Goal: Task Accomplishment & Management: Use online tool/utility

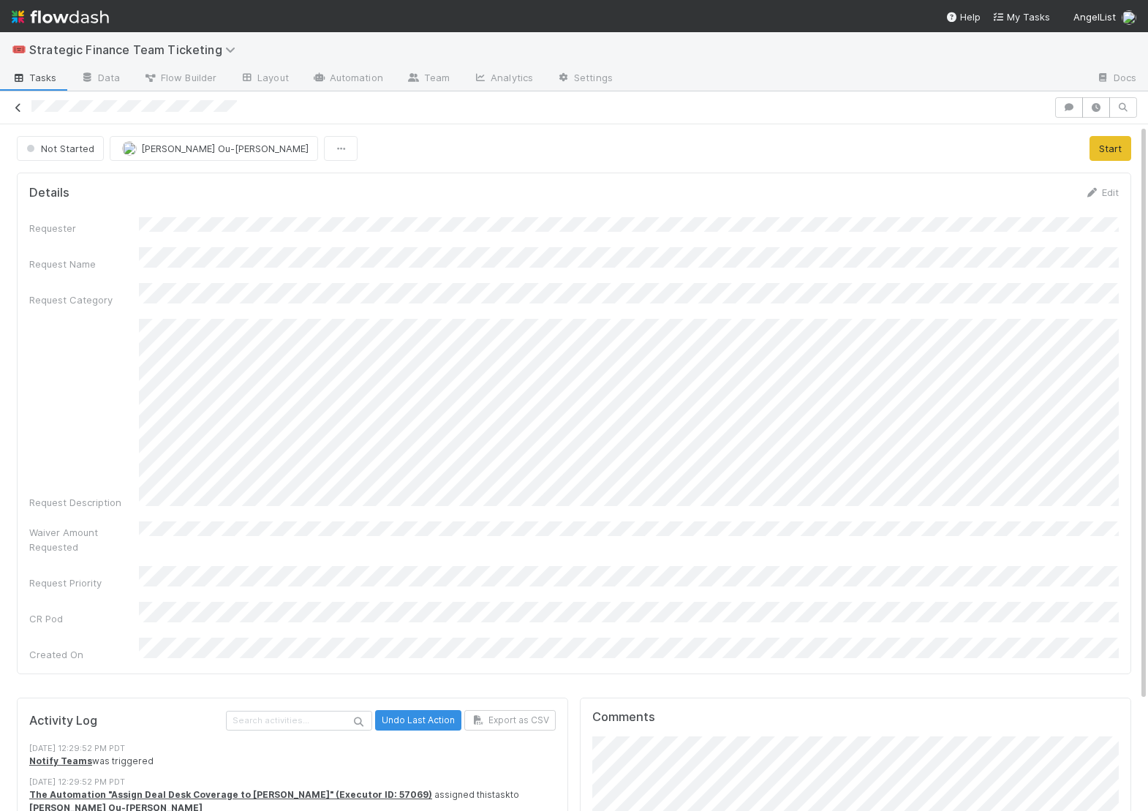
click at [18, 107] on icon at bounding box center [18, 108] width 15 height 10
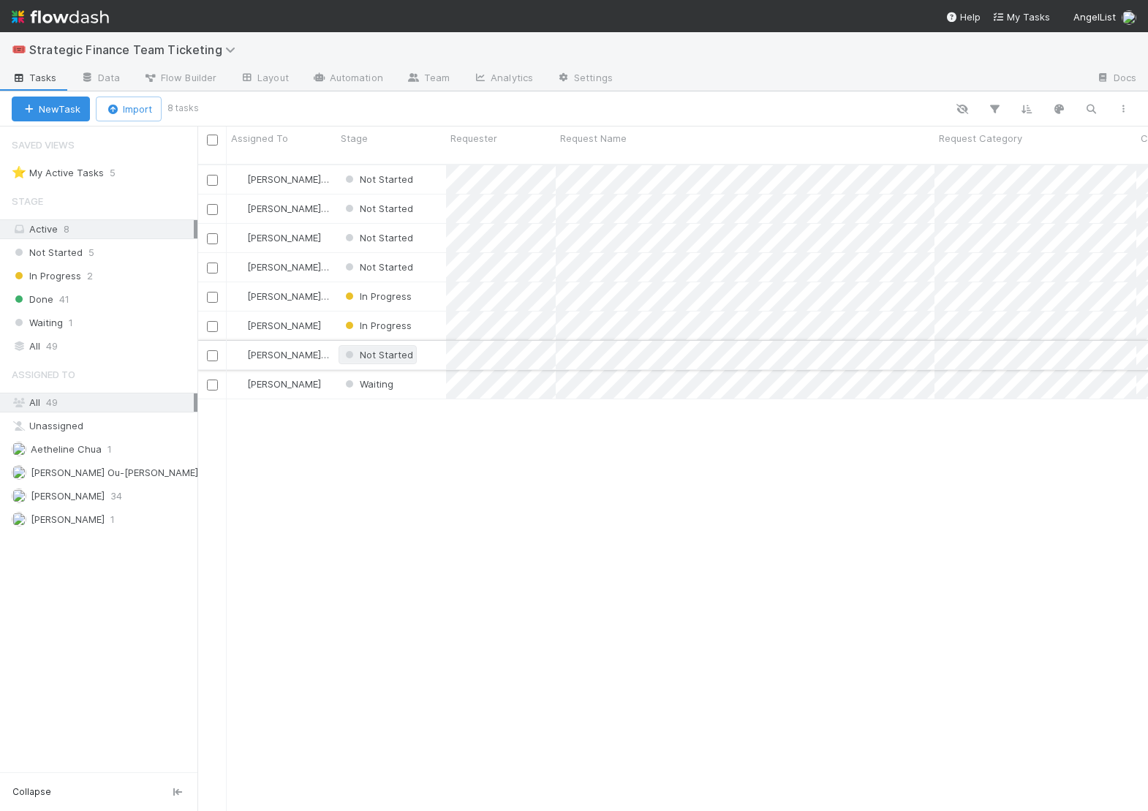
click at [387, 349] on span "Not Started" at bounding box center [377, 355] width 71 height 12
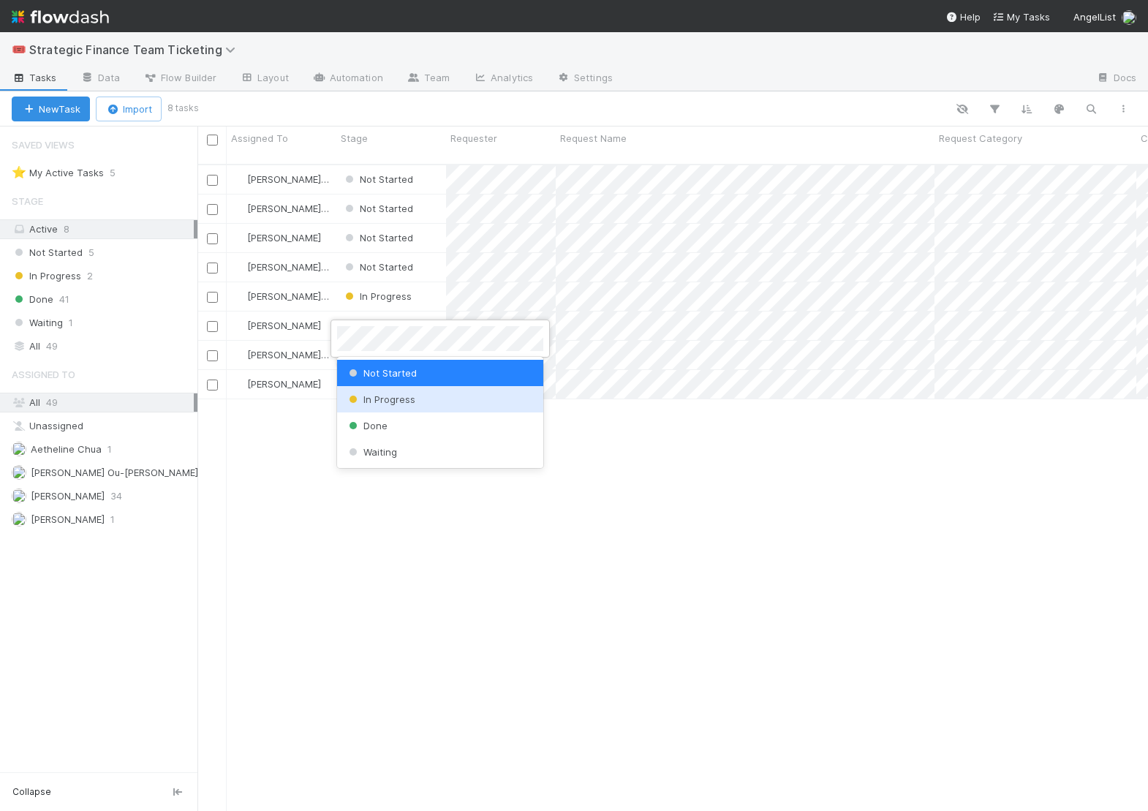
click at [435, 403] on div "In Progress" at bounding box center [440, 399] width 206 height 26
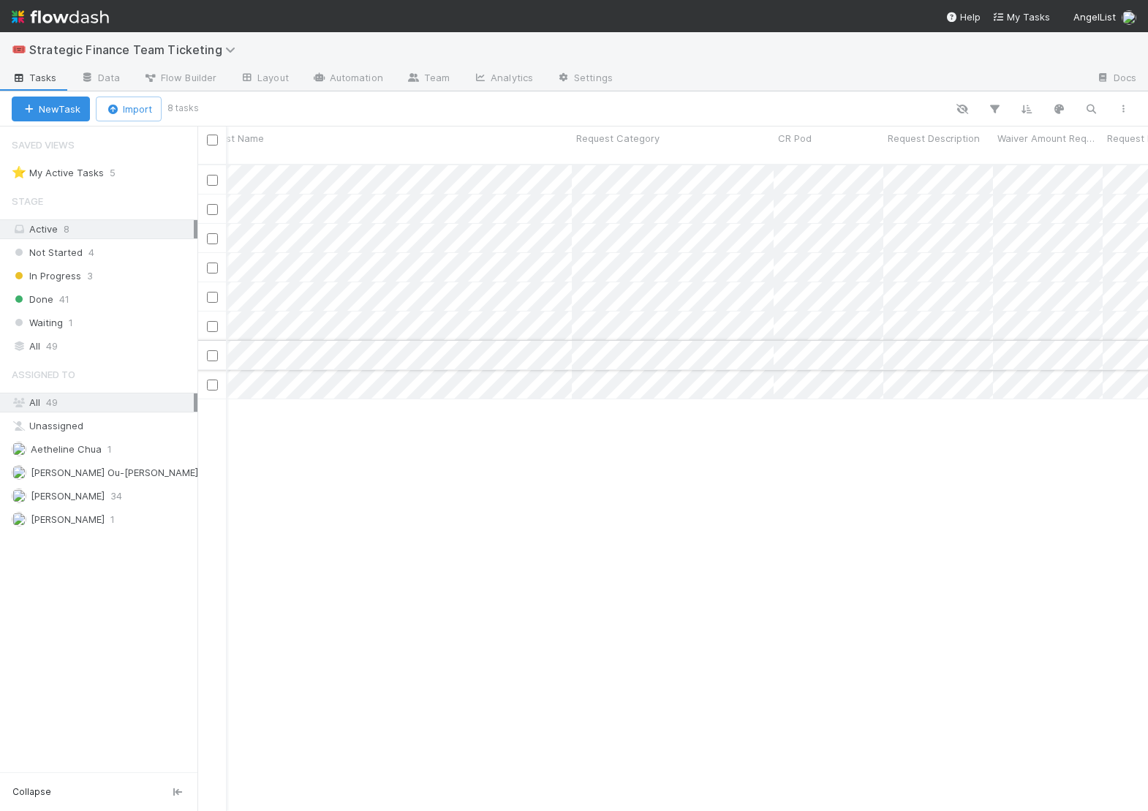
scroll to position [0, 75]
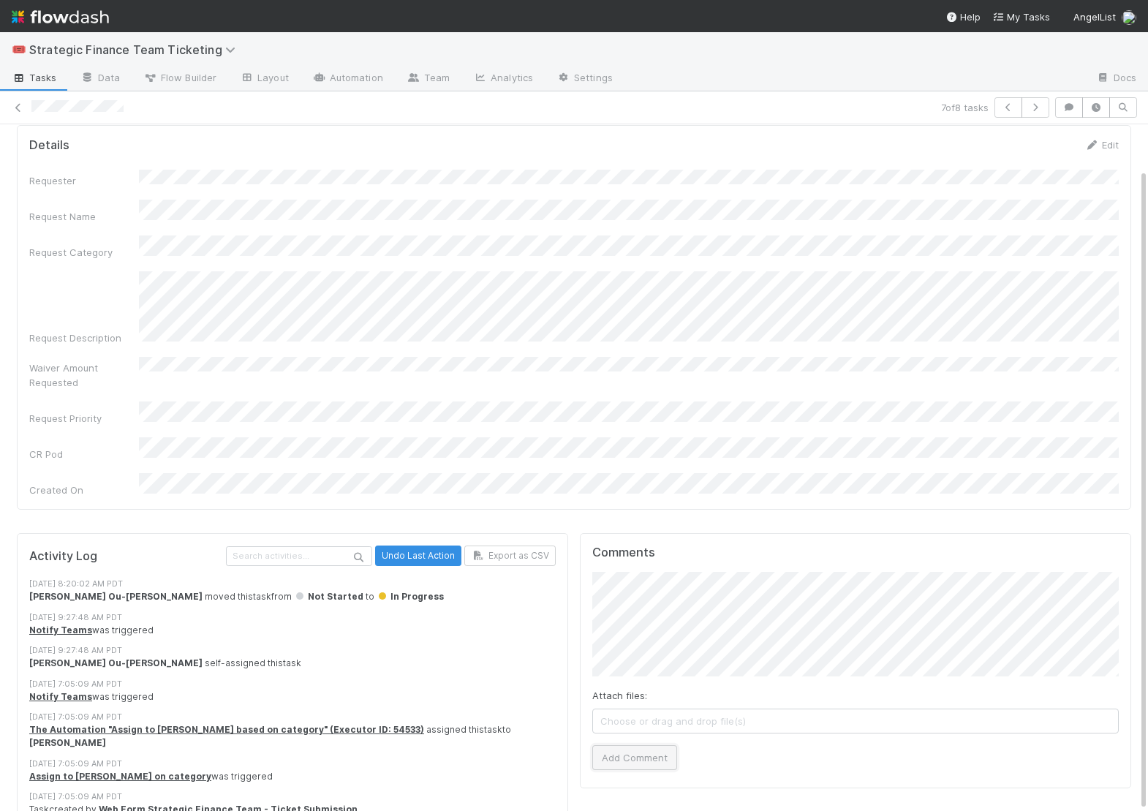
click at [644, 745] on button "Add Comment" at bounding box center [634, 757] width 85 height 25
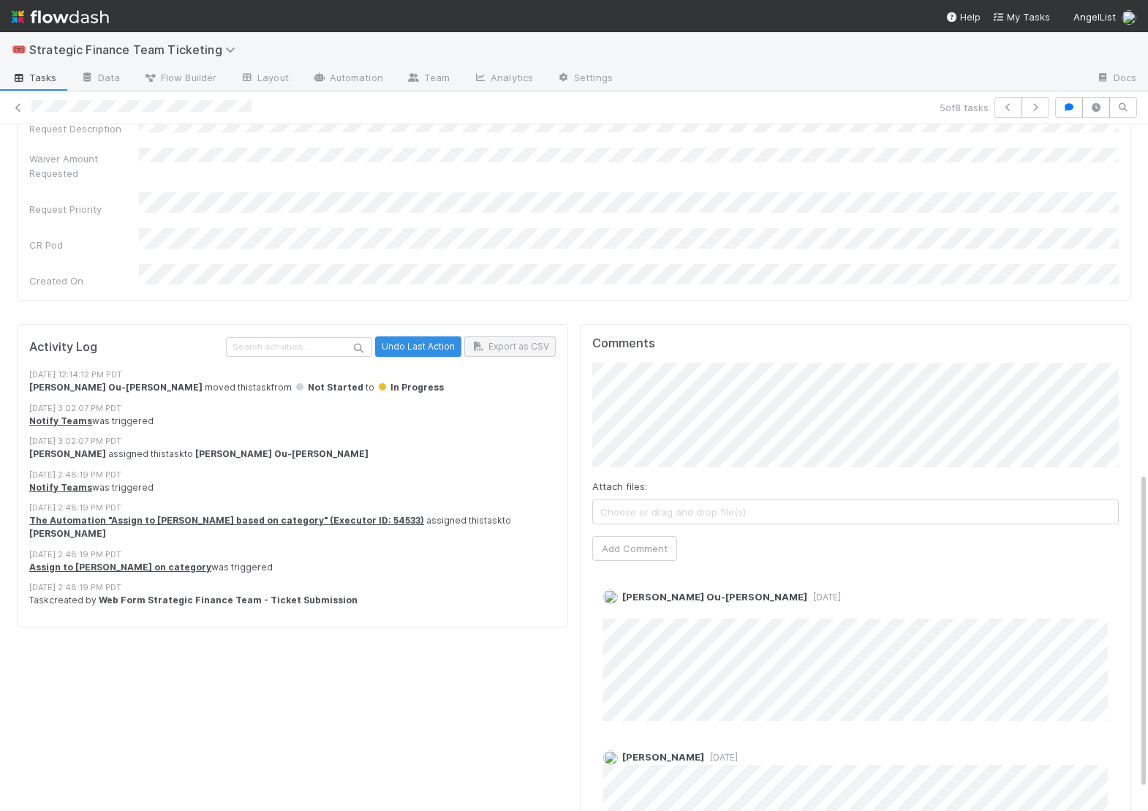
scroll to position [805, 0]
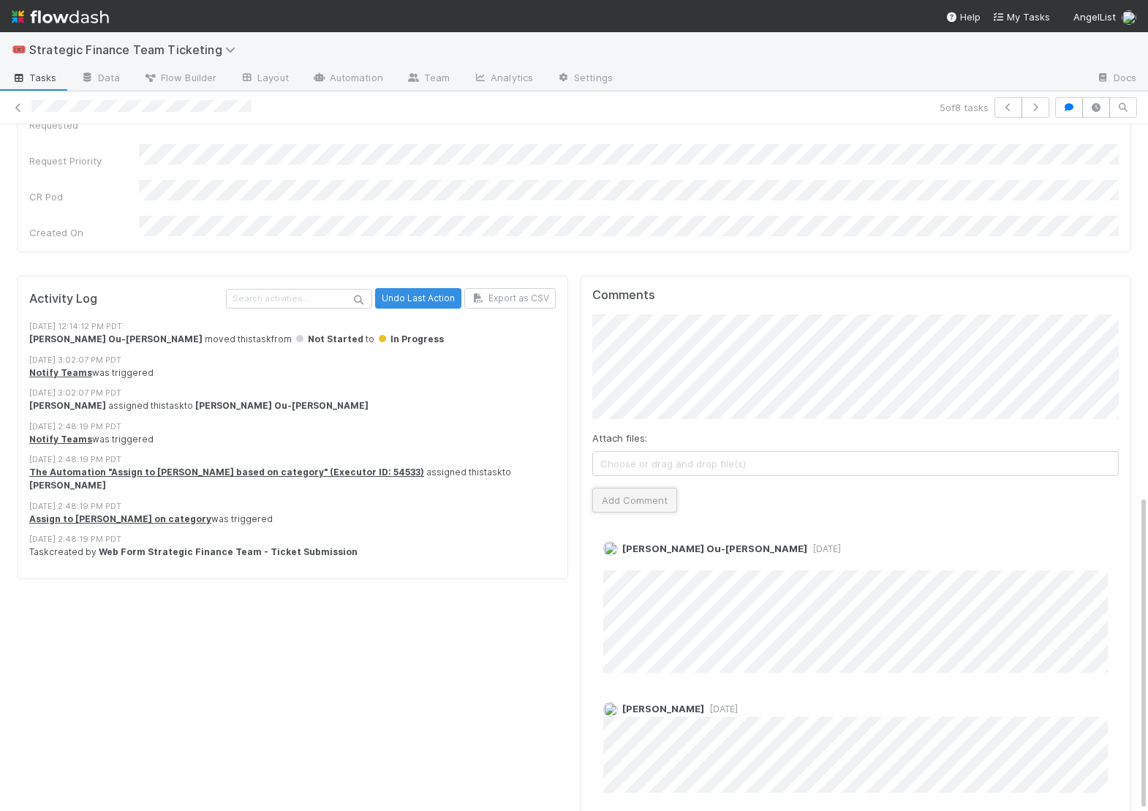
click at [628, 488] on button "Add Comment" at bounding box center [634, 500] width 85 height 25
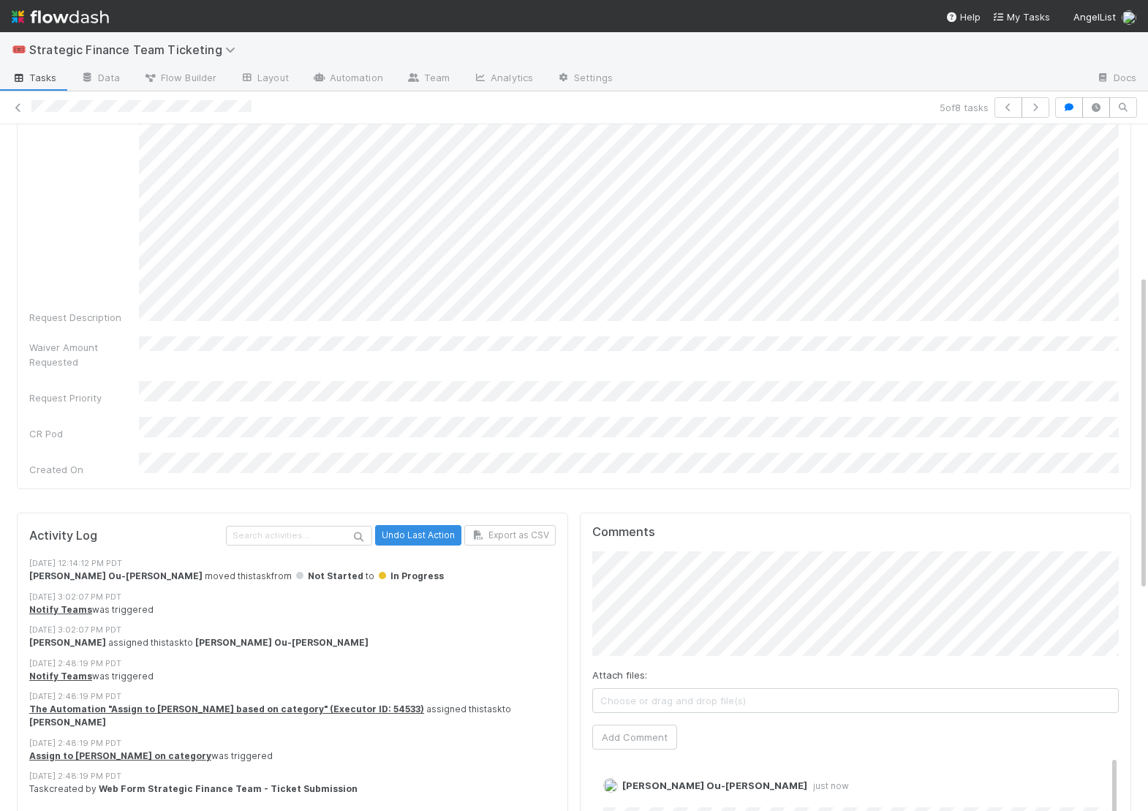
scroll to position [282, 0]
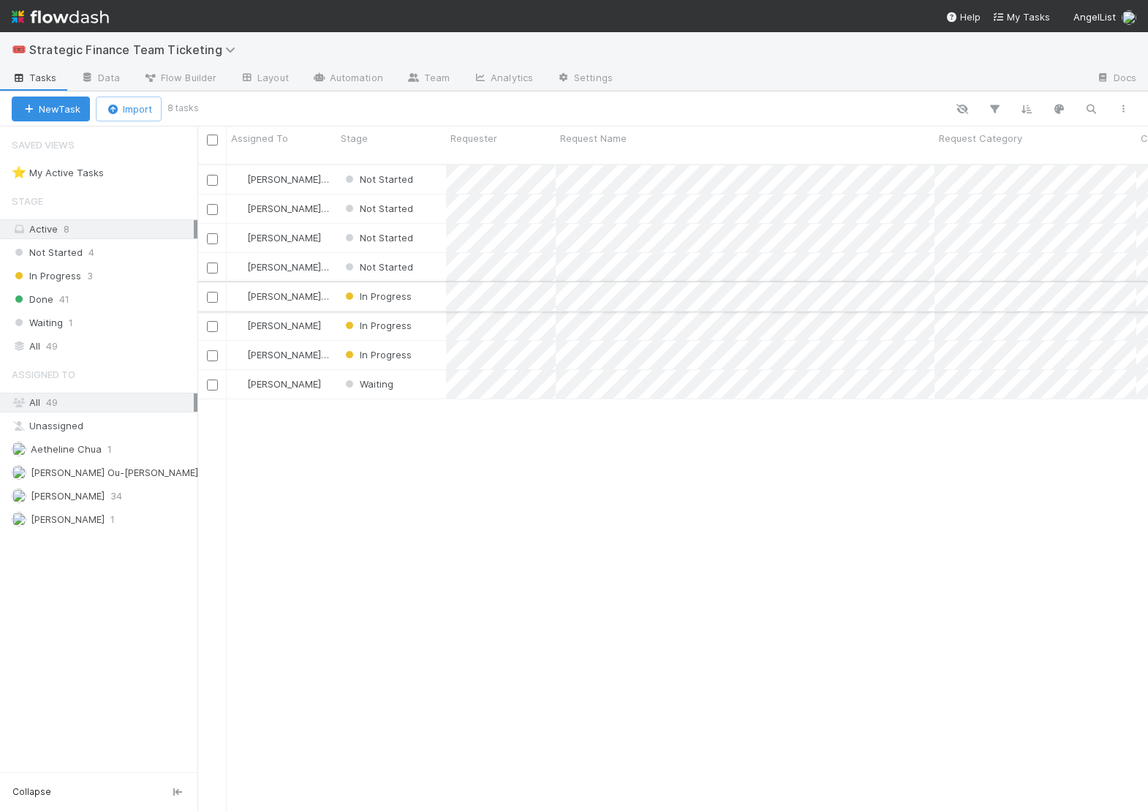
scroll to position [659, 951]
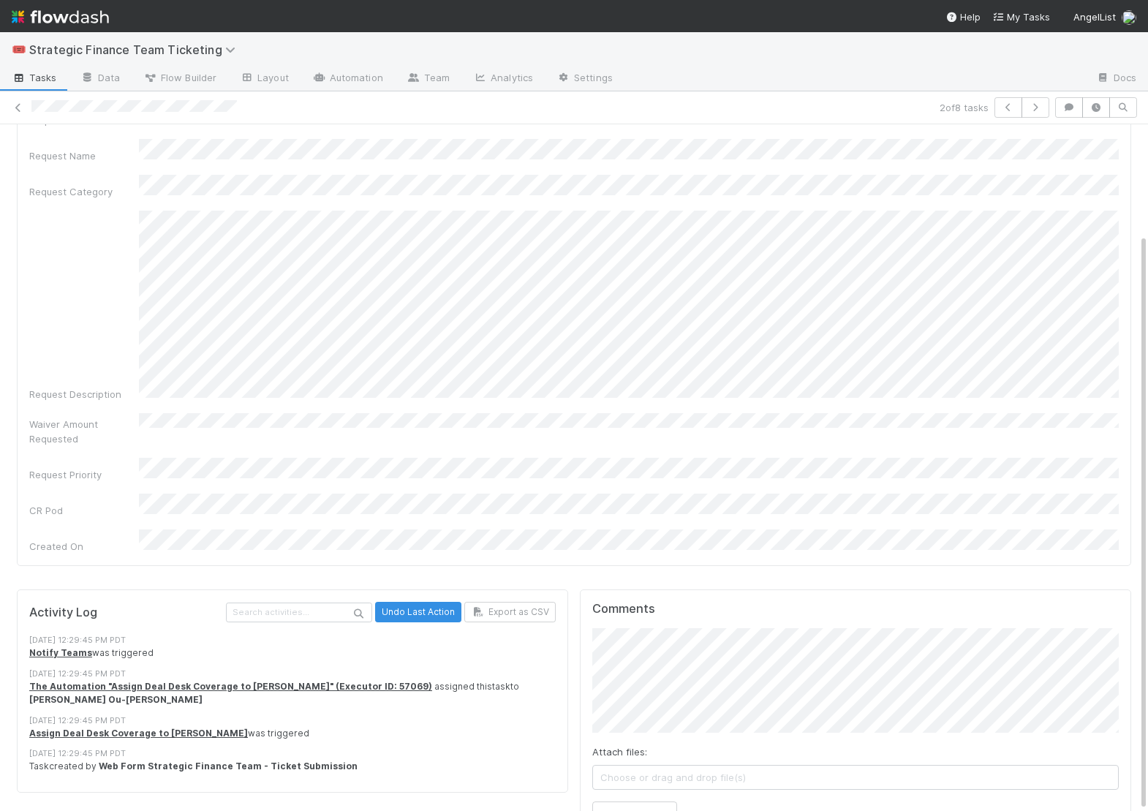
scroll to position [130, 0]
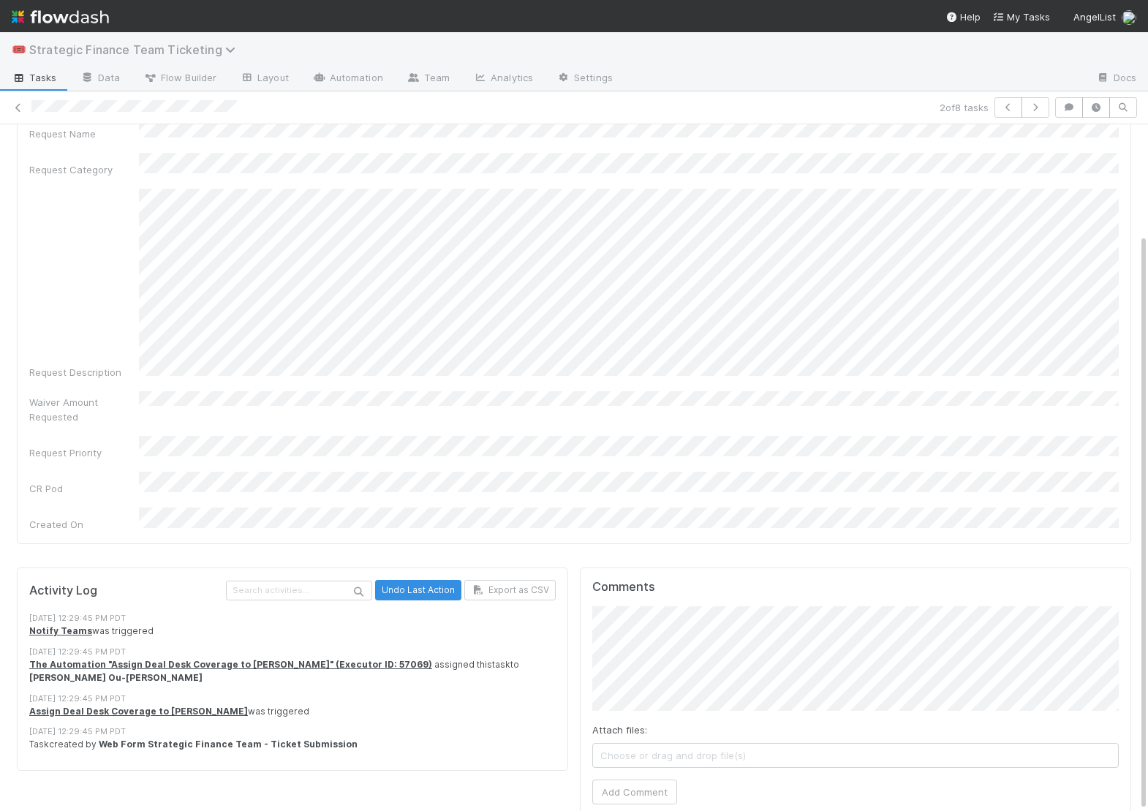
click at [41, 48] on span "Strategic Finance Team Ticketing" at bounding box center [136, 49] width 214 height 15
click at [15, 112] on icon at bounding box center [18, 108] width 15 height 10
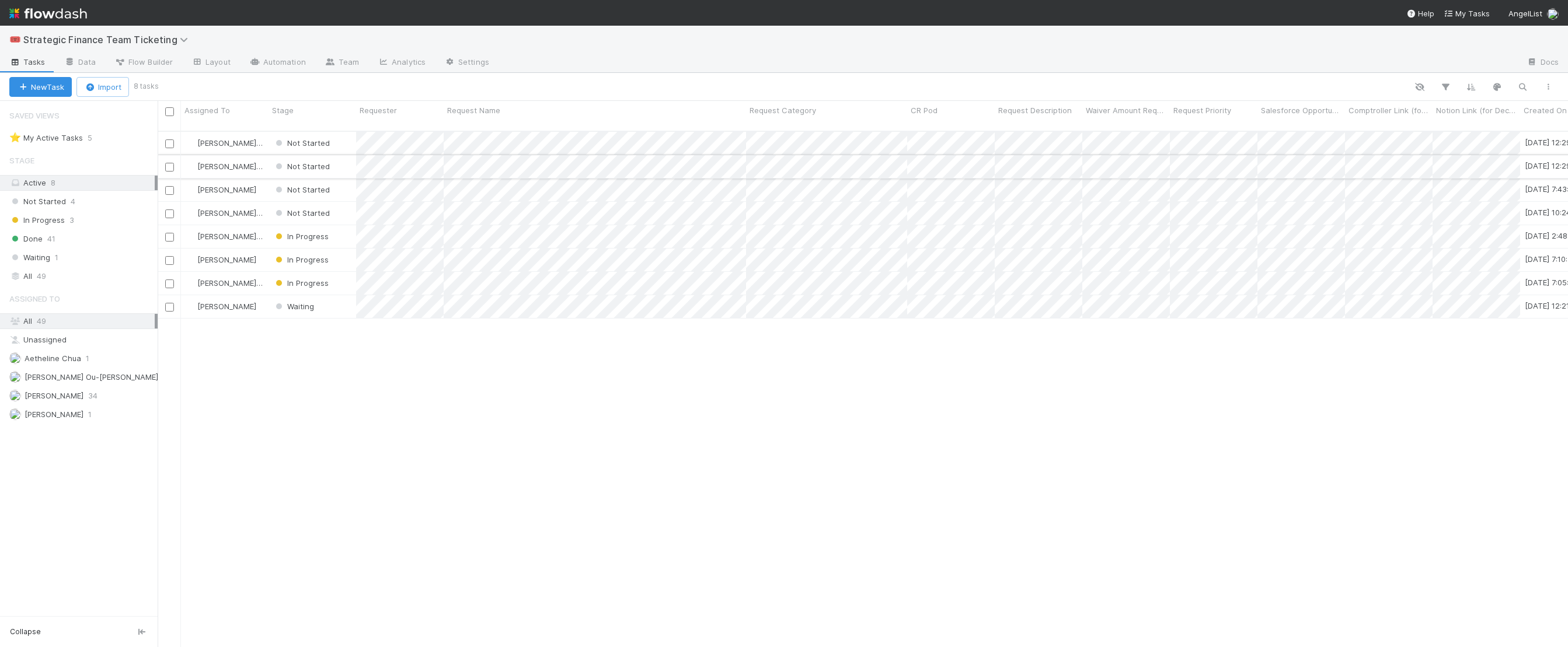
click at [165, 163] on input "checkbox" at bounding box center [169, 167] width 9 height 9
click at [201, 92] on button "Bulk Actions (1)" at bounding box center [172, 87] width 77 height 20
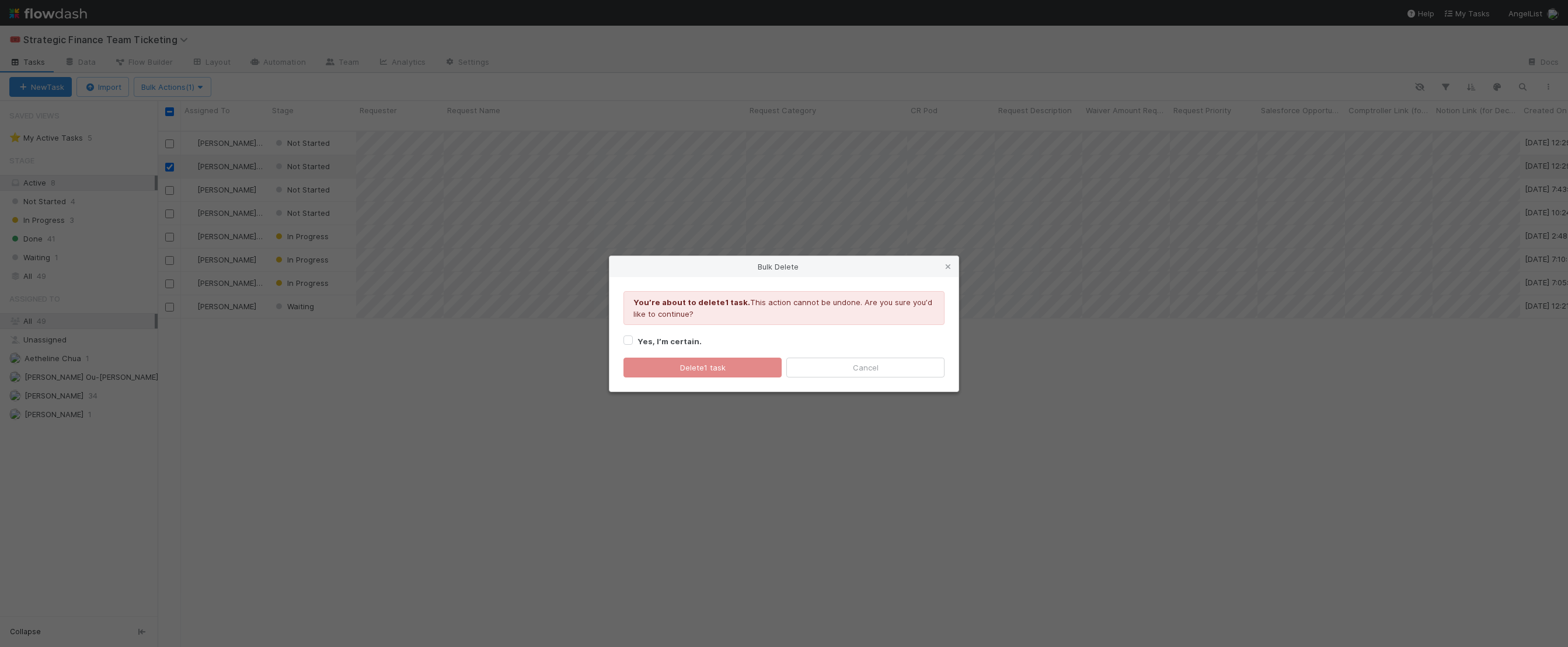
click at [638, 338] on label "Yes, I’m certain." at bounding box center [669, 341] width 64 height 14
click at [625, 338] on input "Yes, I’m certain." at bounding box center [628, 339] width 10 height 10
checkbox input "true"
click at [667, 373] on button "Delete 1 task" at bounding box center [702, 367] width 158 height 20
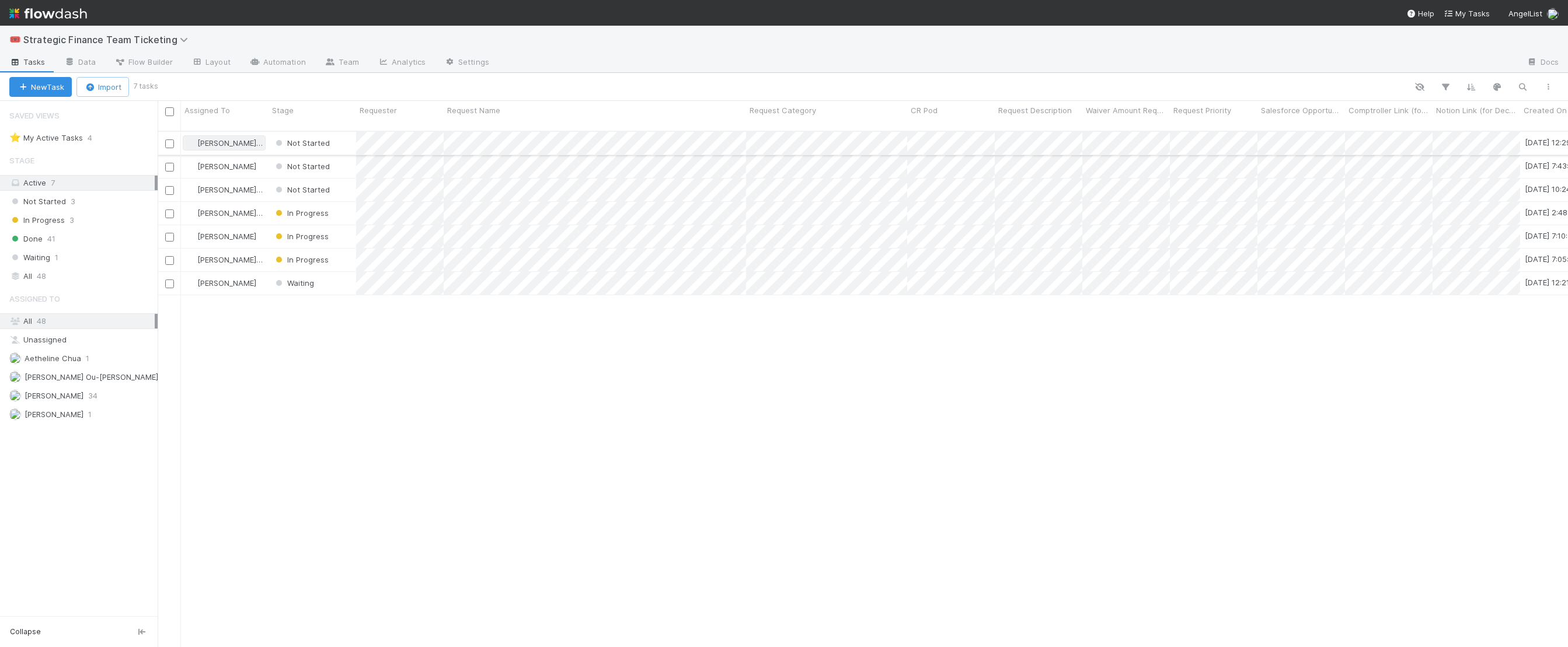
click at [211, 138] on span "[PERSON_NAME] Ou-[PERSON_NAME]" at bounding box center [263, 143] width 133 height 10
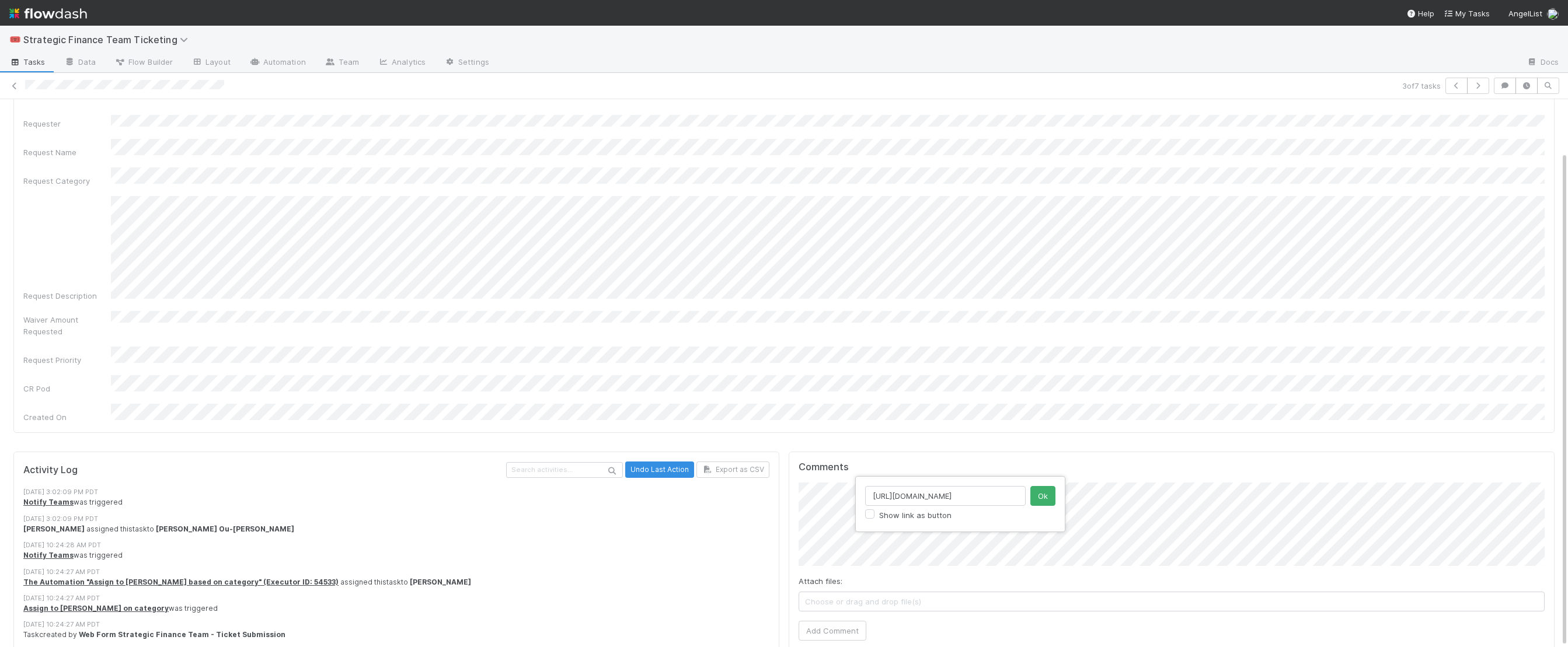
scroll to position [0, 625]
type input "[URL][DOMAIN_NAME]"
click at [916, 496] on button "Ok" at bounding box center [1042, 495] width 25 height 20
click at [855, 621] on button "Add Comment" at bounding box center [832, 630] width 68 height 20
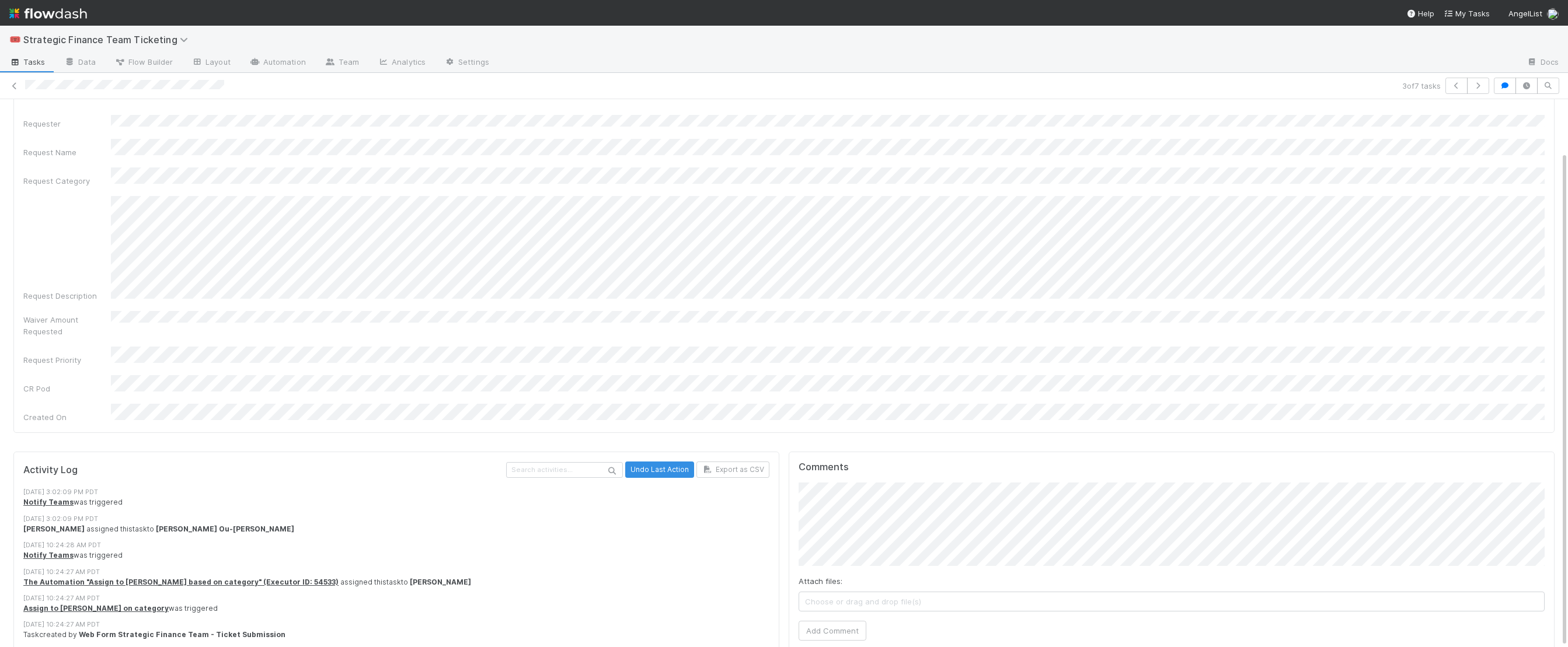
click at [23, 90] on div "3 of 7 tasks" at bounding box center [784, 85] width 1568 height 16
click at [16, 87] on icon at bounding box center [14, 86] width 12 height 8
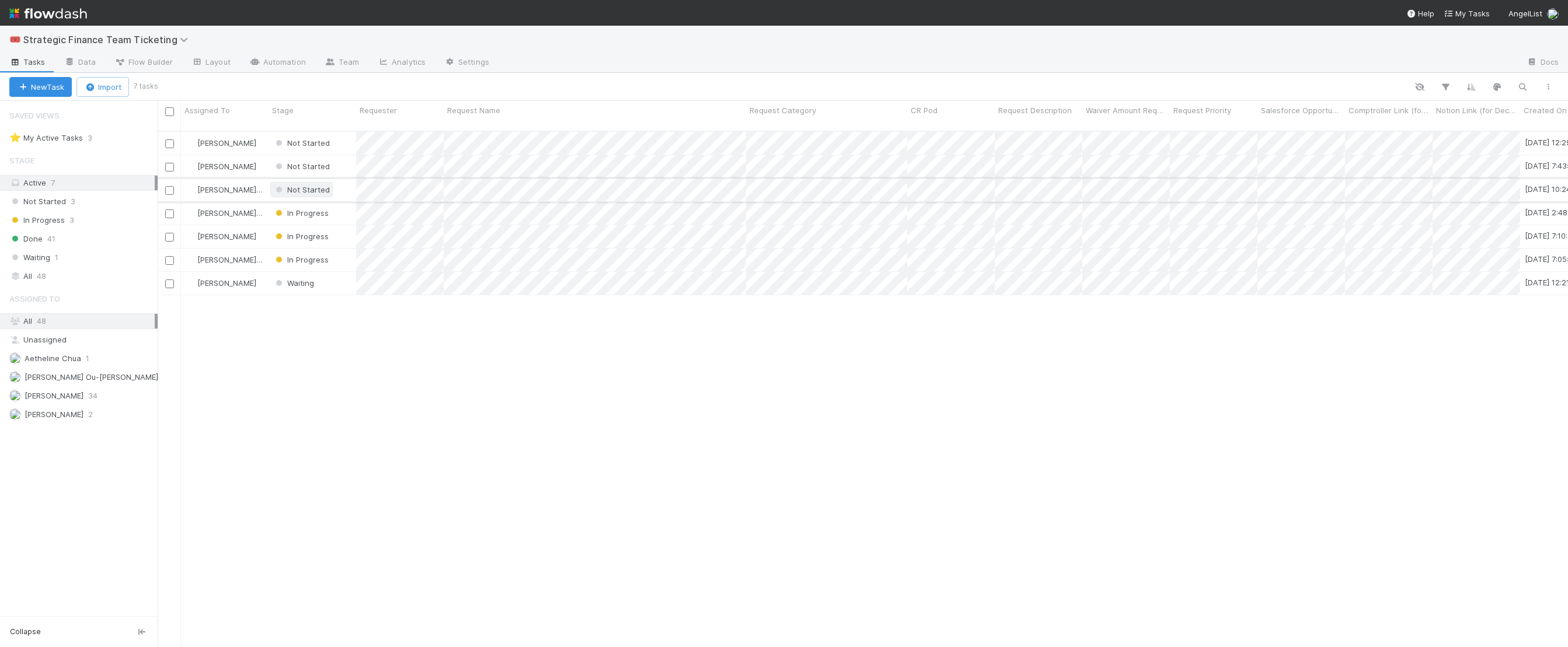
scroll to position [526, 1410]
click at [307, 185] on span "Not Started" at bounding box center [301, 190] width 57 height 10
click at [313, 249] on div "Done" at bounding box center [351, 247] width 164 height 21
